Goal: Navigation & Orientation: Find specific page/section

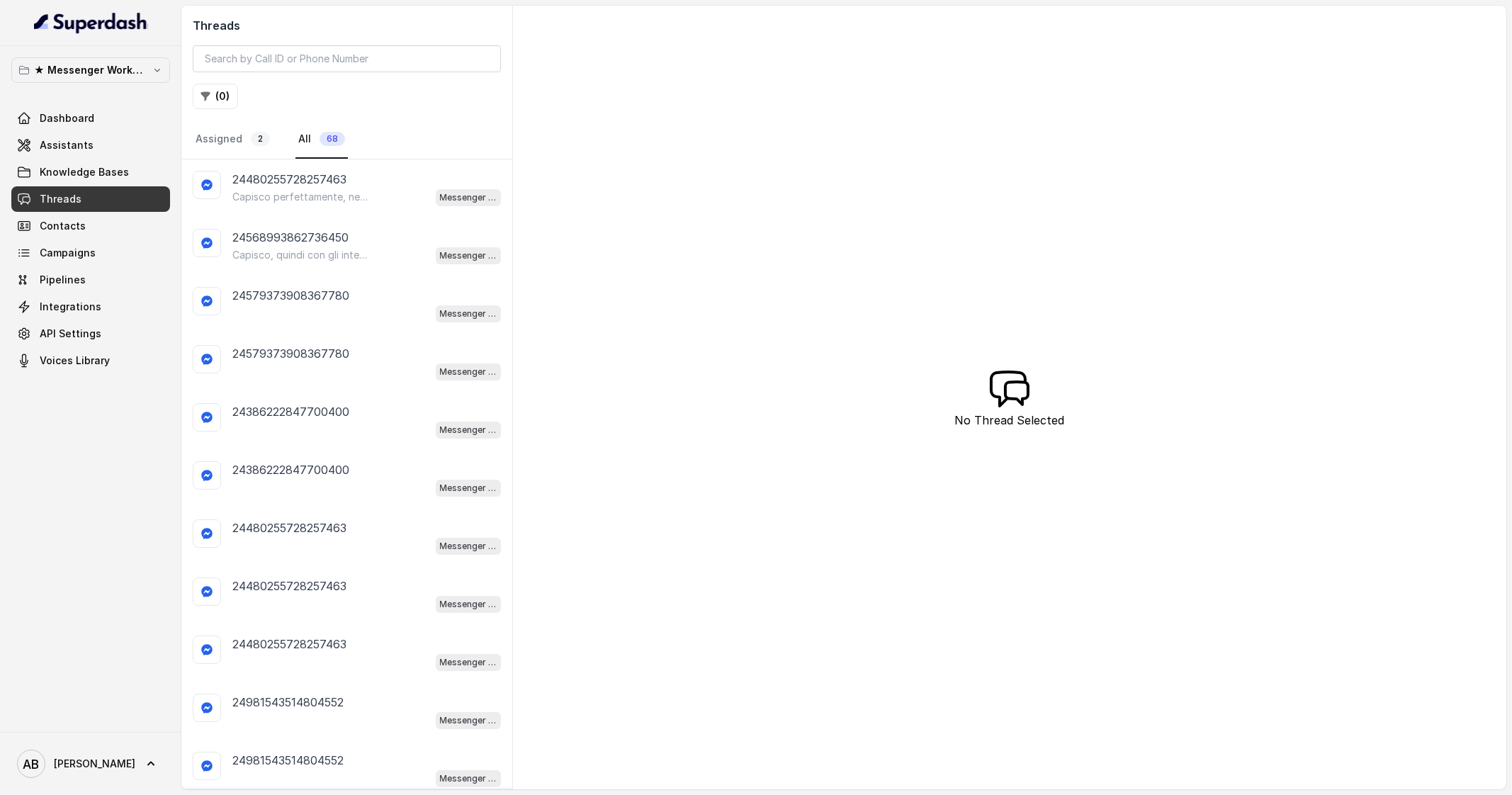
click at [296, 194] on p "Capisco perfettamente, nessun problema. 😊 Se in futuro vorrai approfondire o av…" at bounding box center [300, 197] width 136 height 15
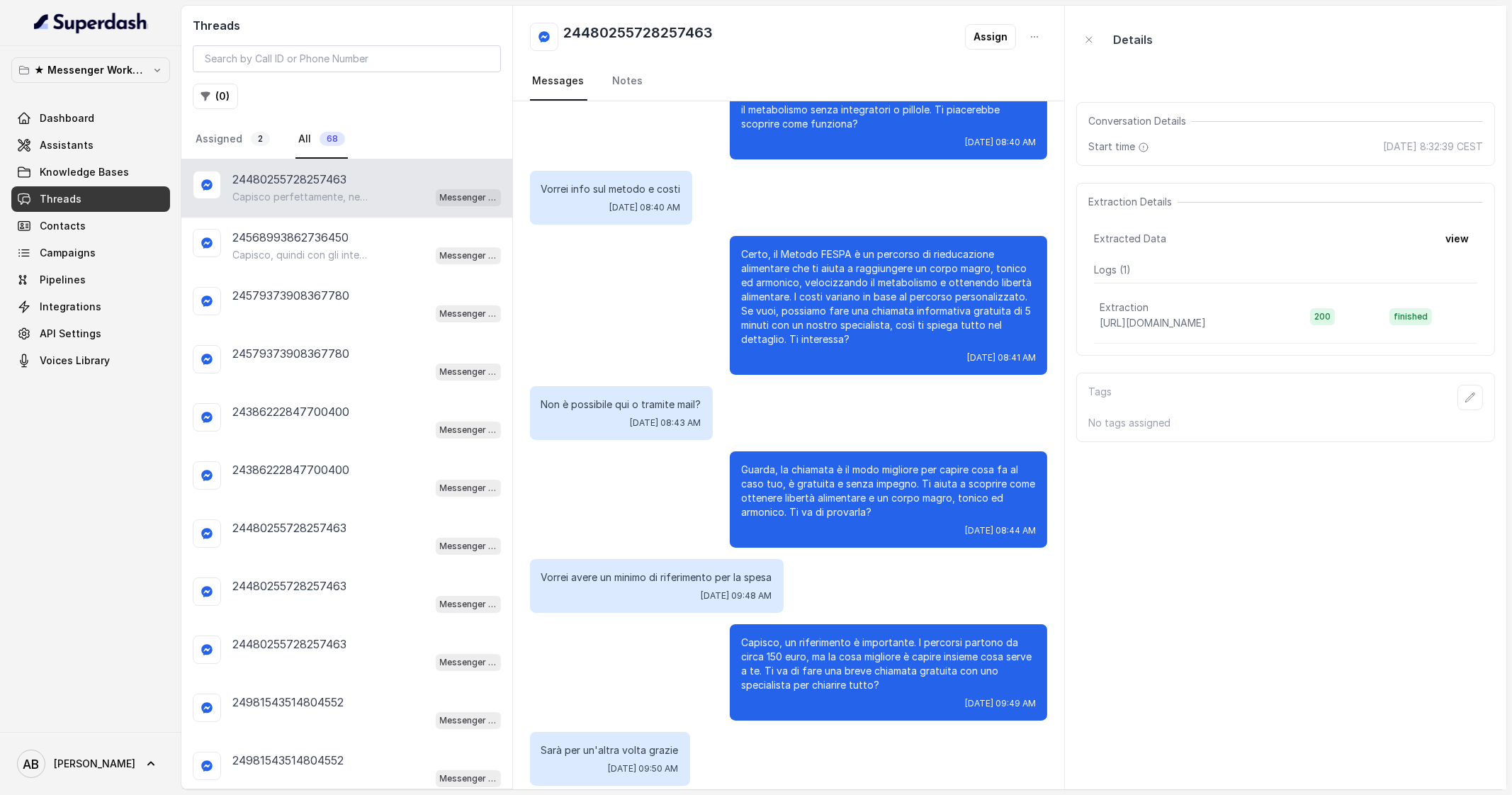
scroll to position [881, 0]
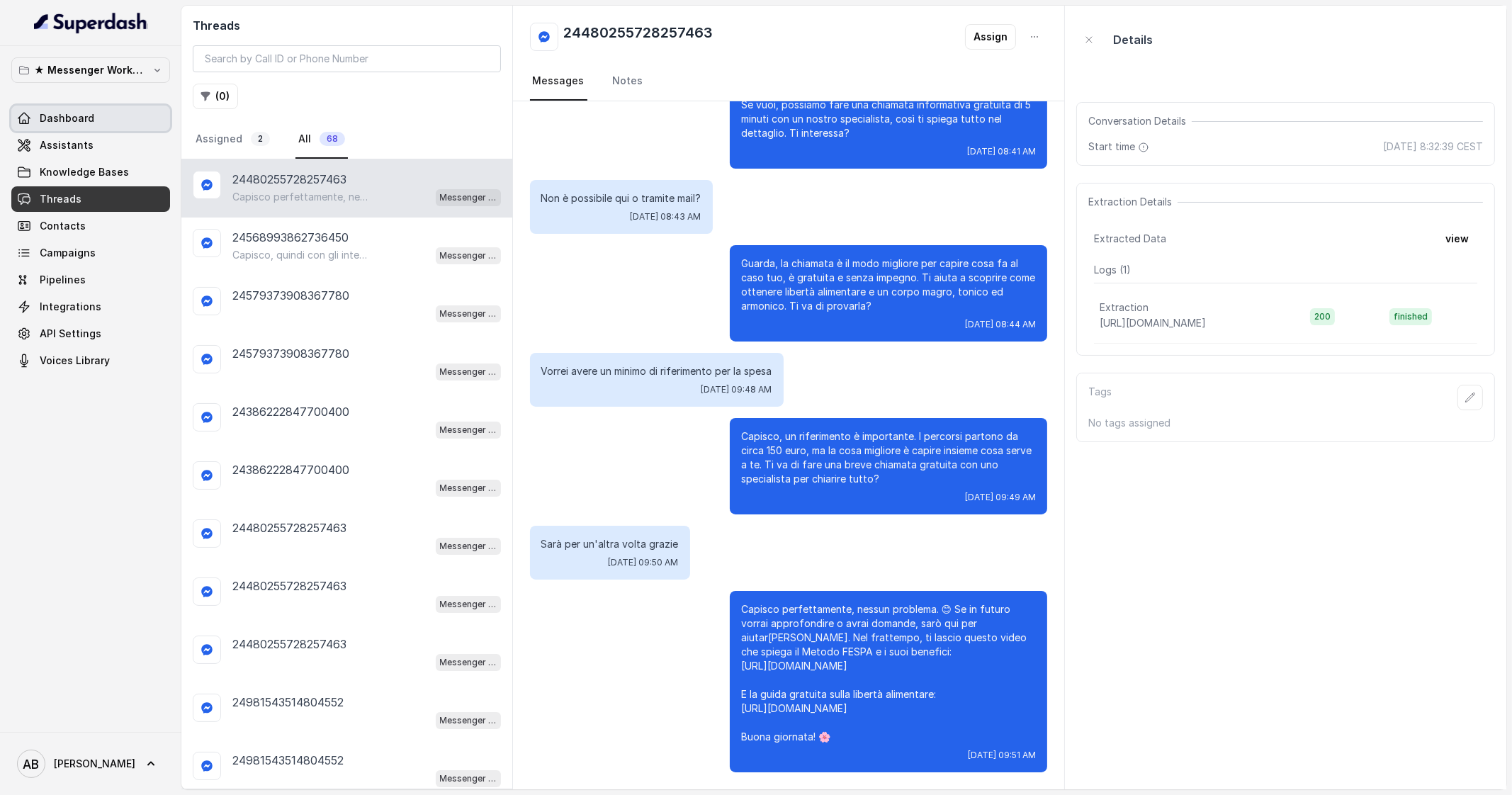
click at [49, 114] on span "Dashboard" at bounding box center [67, 119] width 55 height 15
